Goal: Task Accomplishment & Management: Complete application form

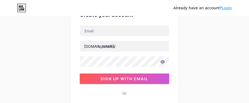
scroll to position [27, 0]
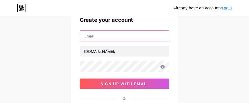
click at [126, 34] on input "text" at bounding box center [124, 36] width 89 height 11
type input "[EMAIL_ADDRESS][DOMAIN_NAME]"
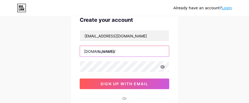
click at [118, 51] on input "text" at bounding box center [124, 51] width 89 height 11
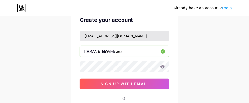
type input "milenemoraes"
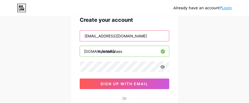
click at [124, 36] on input "[EMAIL_ADDRESS][DOMAIN_NAME]" at bounding box center [124, 36] width 89 height 11
type input "[EMAIL_ADDRESS][DOMAIN_NAME]"
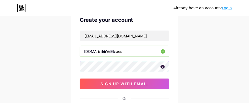
click at [164, 68] on div at bounding box center [125, 66] width 90 height 11
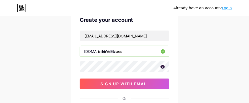
click at [164, 67] on icon at bounding box center [163, 66] width 5 height 3
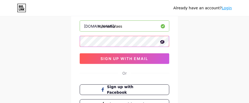
scroll to position [47, 0]
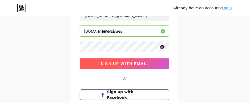
click at [130, 64] on span "sign up with email" at bounding box center [125, 64] width 48 height 5
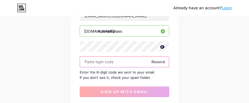
click at [85, 62] on input "text" at bounding box center [124, 62] width 89 height 11
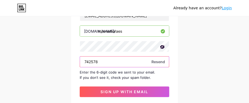
type input "742578"
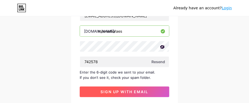
click at [113, 91] on span "sign up with email" at bounding box center [125, 92] width 48 height 5
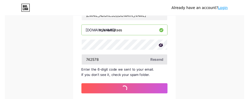
scroll to position [0, 0]
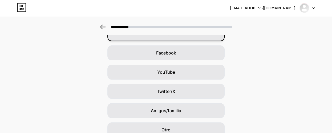
scroll to position [97, 0]
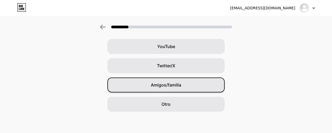
click at [178, 78] on div "Amigos/familia" at bounding box center [165, 84] width 117 height 15
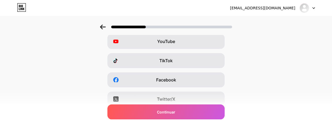
scroll to position [0, 0]
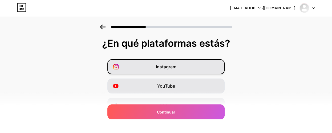
click at [193, 67] on div "Instagram" at bounding box center [165, 66] width 117 height 15
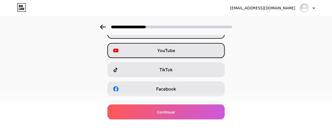
click at [181, 54] on div "YouTube" at bounding box center [165, 50] width 117 height 15
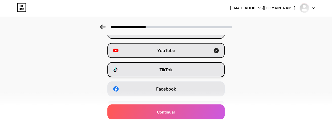
drag, startPoint x: 184, startPoint y: 67, endPoint x: 183, endPoint y: 81, distance: 13.6
click at [184, 68] on div "TikTok" at bounding box center [165, 69] width 117 height 15
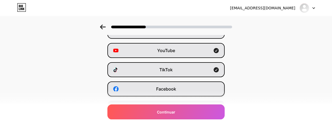
drag, startPoint x: 182, startPoint y: 86, endPoint x: 218, endPoint y: 74, distance: 38.5
click at [182, 86] on div "Facebook" at bounding box center [165, 88] width 117 height 15
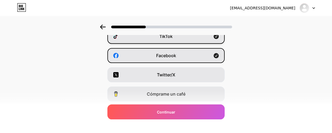
scroll to position [107, 0]
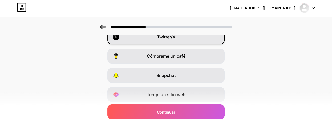
click at [181, 39] on div "Twitter/X" at bounding box center [165, 36] width 117 height 15
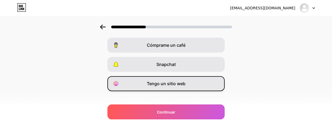
scroll to position [124, 0]
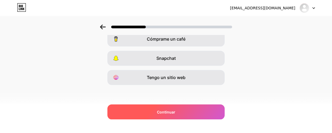
click at [182, 103] on div "Continuar" at bounding box center [165, 111] width 117 height 15
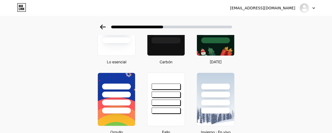
scroll to position [0, 0]
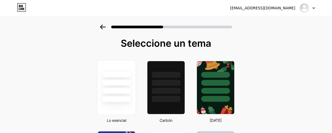
drag, startPoint x: 107, startPoint y: 87, endPoint x: 125, endPoint y: 85, distance: 17.4
click at [107, 87] on div at bounding box center [116, 81] width 38 height 42
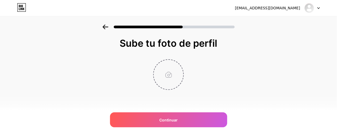
click at [172, 77] on input "file" at bounding box center [169, 75] width 30 height 30
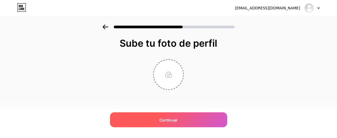
click at [180, 103] on div "Continuar" at bounding box center [168, 119] width 117 height 15
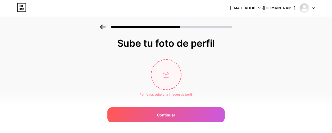
click at [169, 78] on input "file" at bounding box center [166, 75] width 30 height 30
type input "C:\fakepath\unnamed.jpg"
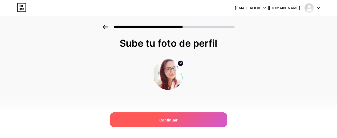
click at [180, 103] on div "Continuar" at bounding box center [168, 119] width 117 height 15
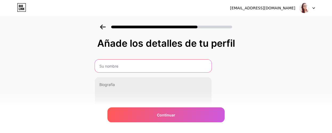
click at [181, 67] on input "text" at bounding box center [153, 65] width 117 height 13
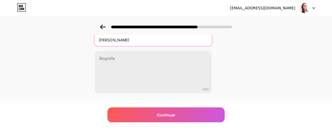
scroll to position [35, 0]
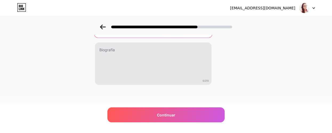
type input "[PERSON_NAME]"
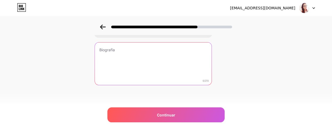
click at [135, 53] on textarea at bounding box center [153, 63] width 117 height 43
paste textarea "Master Terapeuta de TRG en Transtornos [PERSON_NAME] (Terapia de Reprocesamient…"
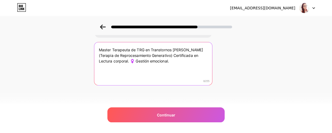
type textarea "Master Terapeuta de TRG en Transtornos [PERSON_NAME] (Terapia de Reprocesamient…"
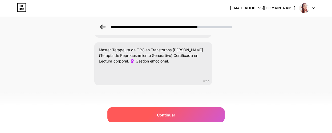
click at [154, 103] on div "Continuar" at bounding box center [165, 114] width 117 height 15
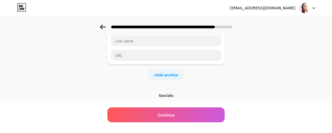
scroll to position [0, 0]
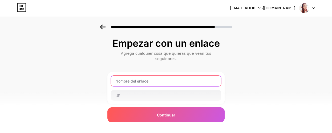
click at [162, 75] on input "text" at bounding box center [166, 80] width 110 height 11
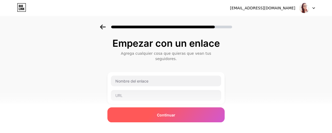
click at [141, 103] on div "Continuar" at bounding box center [165, 114] width 117 height 15
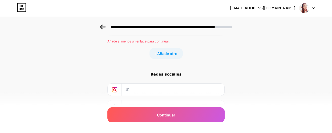
scroll to position [107, 0]
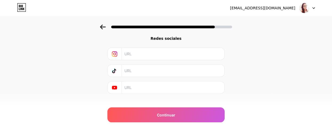
click at [135, 52] on input "text" at bounding box center [173, 54] width 97 height 12
type input "milenemoraesmasterterapeutatrg"
click at [138, 65] on input "text" at bounding box center [173, 71] width 97 height 12
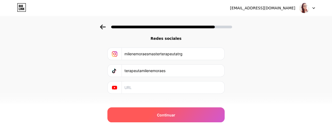
type input "terapeutamilenemoraes"
click at [142, 103] on div "Continuar" at bounding box center [165, 114] width 117 height 15
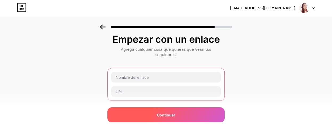
scroll to position [0, 0]
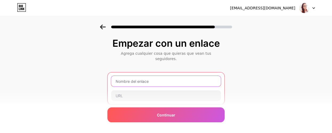
click at [136, 76] on input "text" at bounding box center [166, 81] width 110 height 11
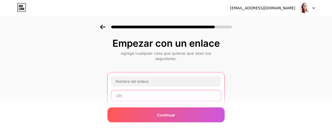
click at [128, 90] on input "text" at bounding box center [166, 95] width 110 height 11
paste input "[URL][DOMAIN_NAME]"
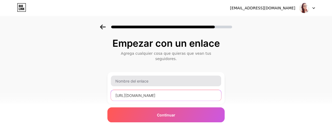
type input "[URL][DOMAIN_NAME]"
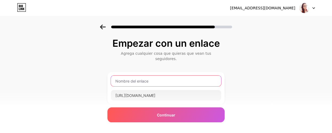
click at [141, 77] on input "text" at bounding box center [166, 80] width 110 height 11
type input "W"
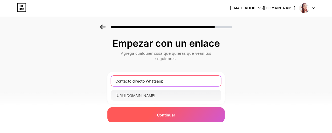
type input "Contacto directo Whatsapp"
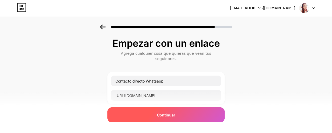
click at [135, 103] on div "Continuar" at bounding box center [165, 114] width 117 height 15
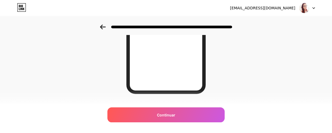
scroll to position [135, 0]
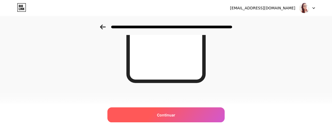
click at [176, 103] on font "Continuar" at bounding box center [166, 115] width 18 height 5
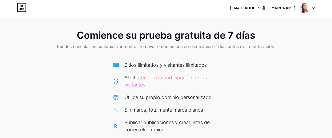
click at [249, 7] on font "[EMAIL_ADDRESS][DOMAIN_NAME]" at bounding box center [262, 8] width 65 height 4
click at [249, 11] on img at bounding box center [305, 8] width 10 height 10
click at [249, 10] on img at bounding box center [305, 8] width 10 height 10
click at [249, 7] on div "[EMAIL_ADDRESS][DOMAIN_NAME] Cerrar sesión" at bounding box center [166, 8] width 332 height 10
click at [249, 8] on icon at bounding box center [314, 7] width 2 height 1
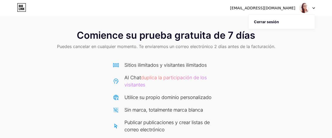
click at [249, 66] on div "Comience su prueba gratuita de 7 días Puedes cancelar en cualquier momento. Te …" at bounding box center [166, 116] width 332 height 183
drag, startPoint x: 19, startPoint y: 9, endPoint x: 26, endPoint y: 12, distance: 7.5
click at [19, 9] on icon at bounding box center [21, 7] width 9 height 9
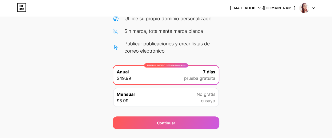
scroll to position [90, 0]
